Goal: Transaction & Acquisition: Purchase product/service

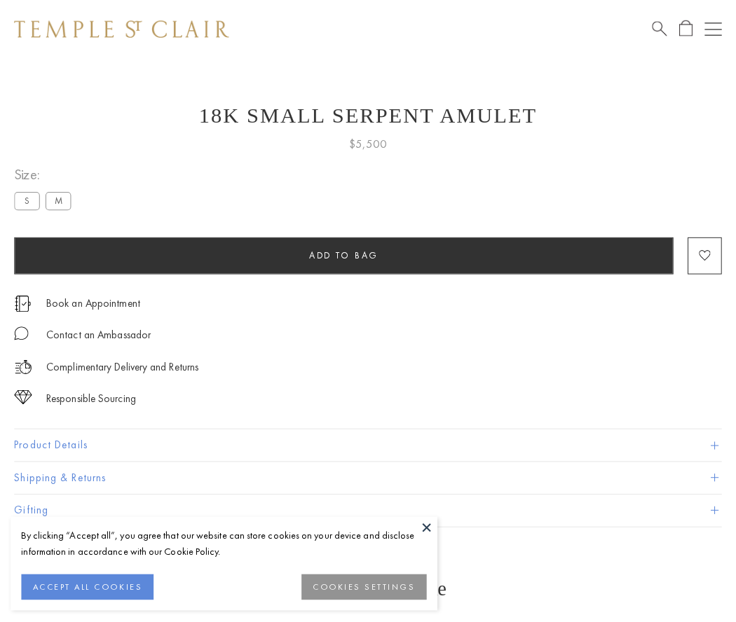
scroll to position [56, 0]
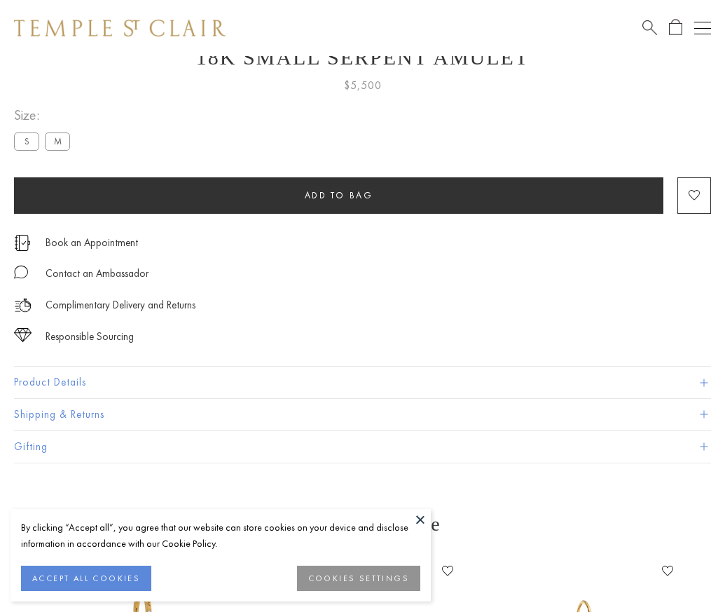
click at [339, 195] on span "Add to bag" at bounding box center [339, 195] width 69 height 12
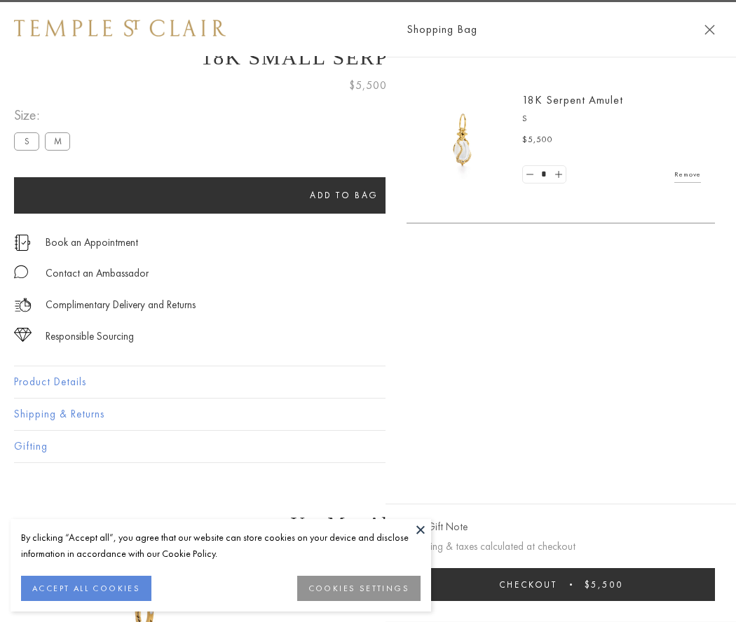
click at [561, 585] on button "Checkout $5,500" at bounding box center [561, 584] width 308 height 33
